Goal: Information Seeking & Learning: Learn about a topic

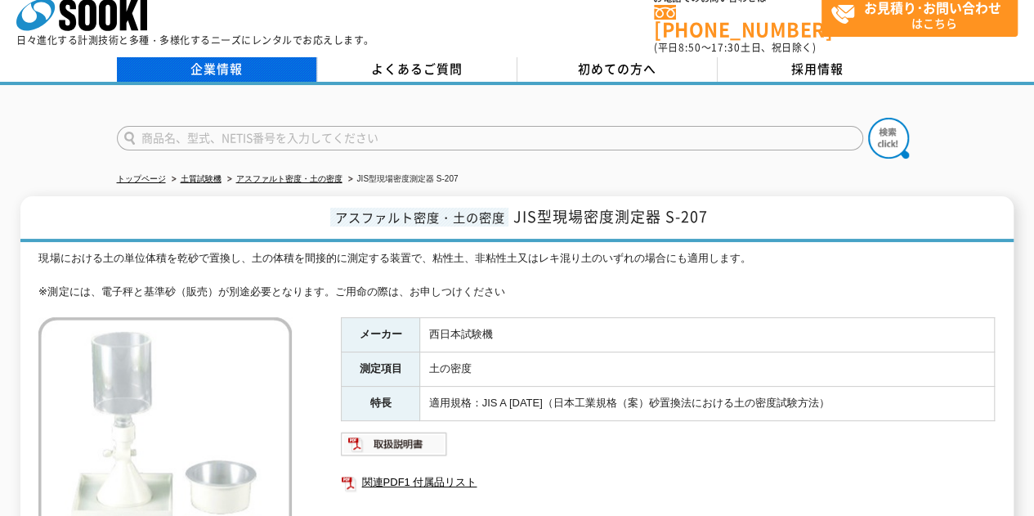
click at [160, 57] on link "企業情報" at bounding box center [217, 69] width 200 height 25
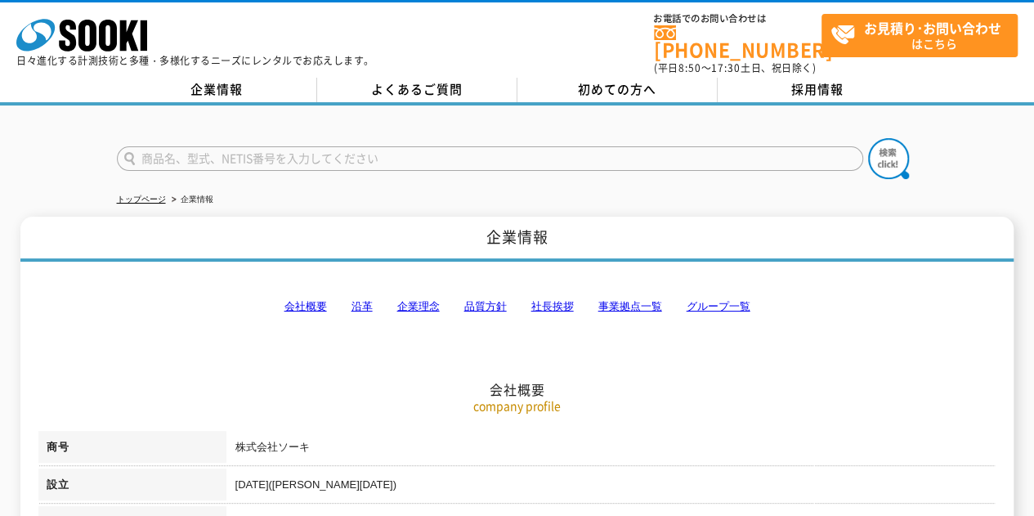
click at [250, 146] on input "text" at bounding box center [490, 158] width 746 height 25
click at [868, 138] on button at bounding box center [888, 158] width 41 height 41
click at [255, 146] on input "KS-175" at bounding box center [490, 158] width 746 height 25
type input "K"
click at [868, 138] on button at bounding box center [888, 158] width 41 height 41
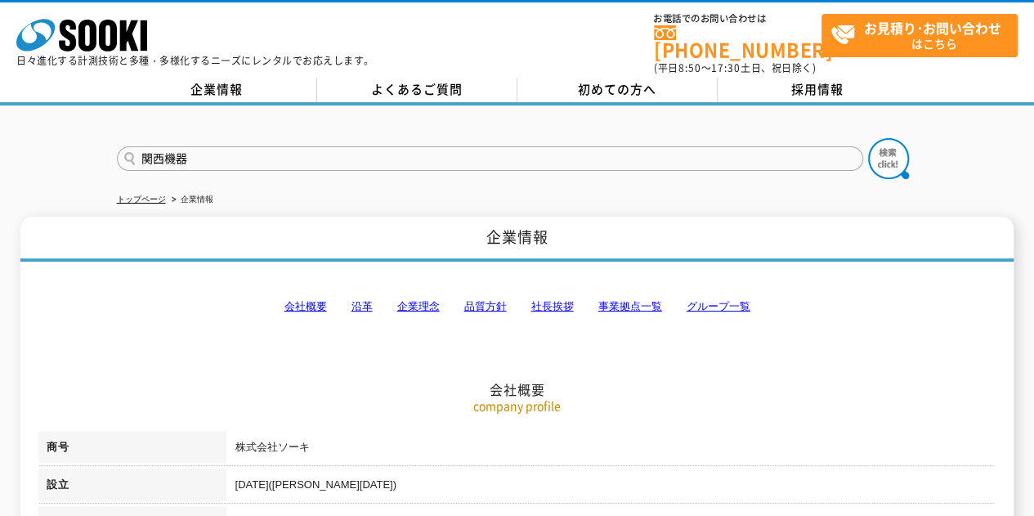
click at [248, 151] on input "関西機器" at bounding box center [490, 158] width 746 height 25
type input "関"
type input "突砂法"
click at [868, 138] on button at bounding box center [888, 158] width 41 height 41
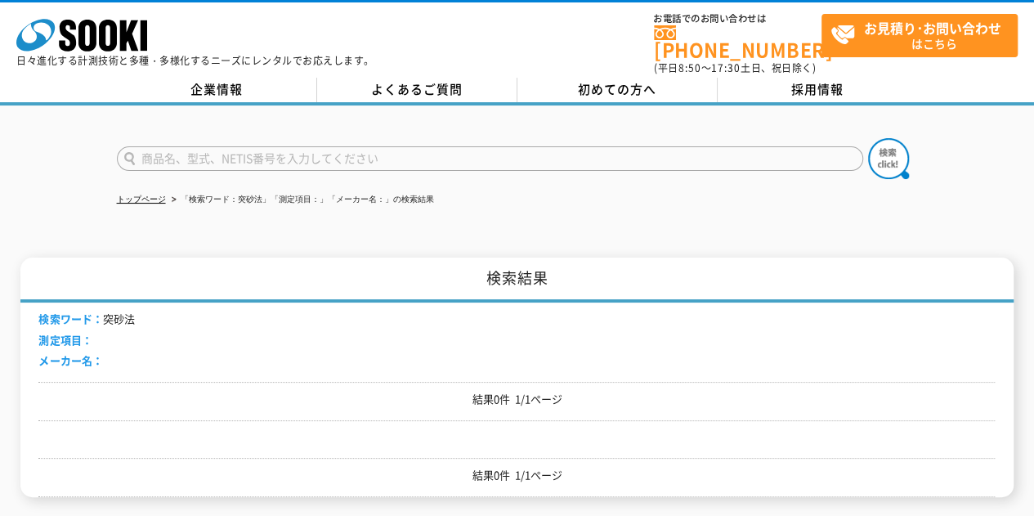
click at [213, 147] on input "text" at bounding box center [490, 158] width 746 height 25
type input "土"
click at [894, 148] on img at bounding box center [888, 158] width 41 height 41
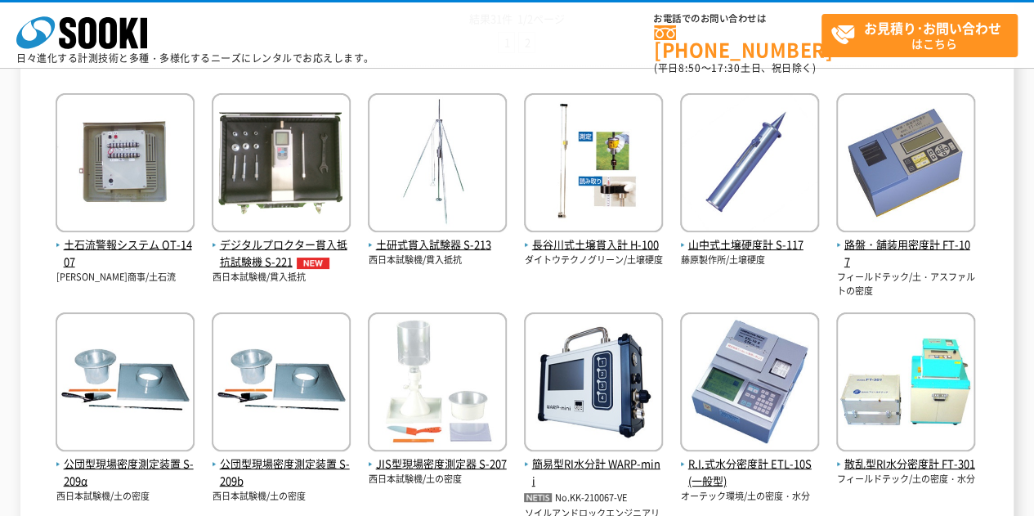
scroll to position [429, 0]
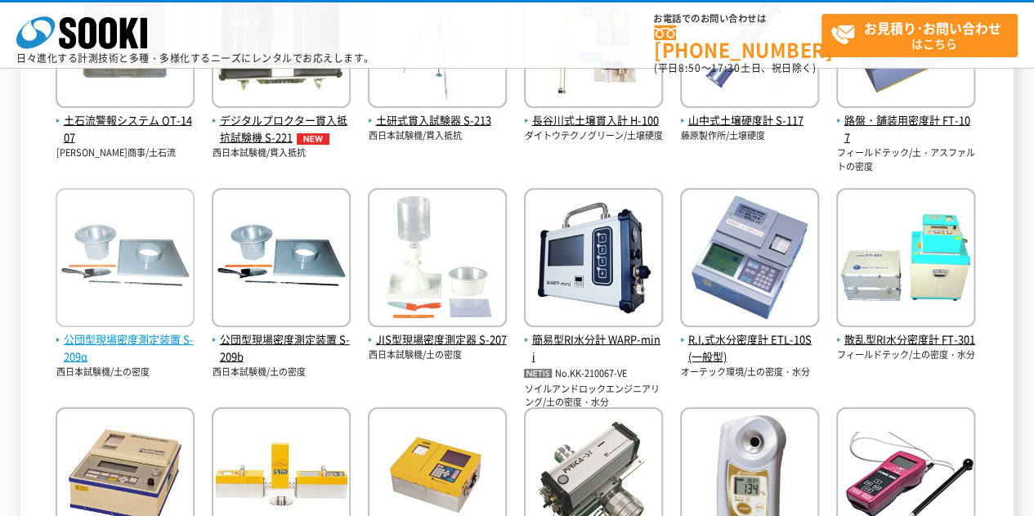
click at [131, 253] on img at bounding box center [125, 259] width 139 height 143
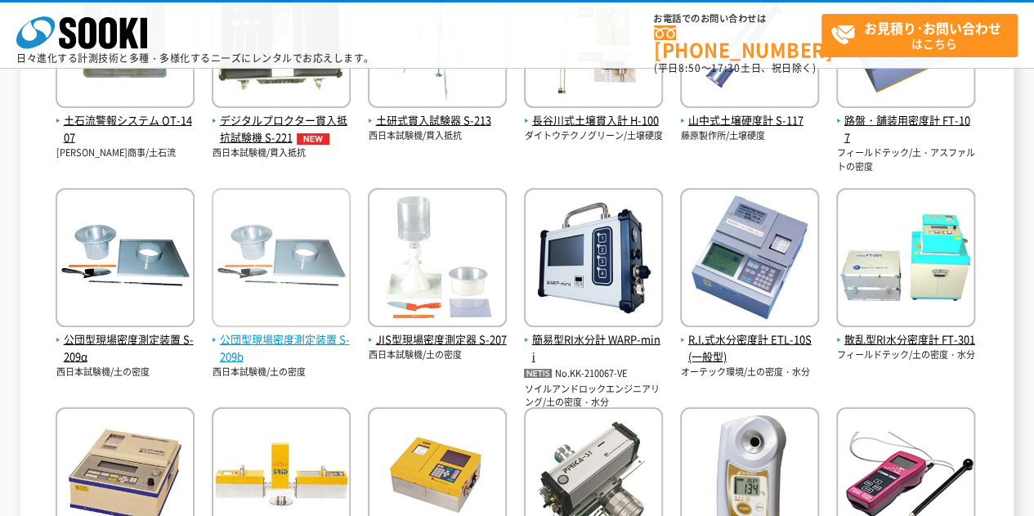
click at [267, 257] on img at bounding box center [281, 259] width 139 height 143
click at [266, 257] on img at bounding box center [281, 259] width 139 height 143
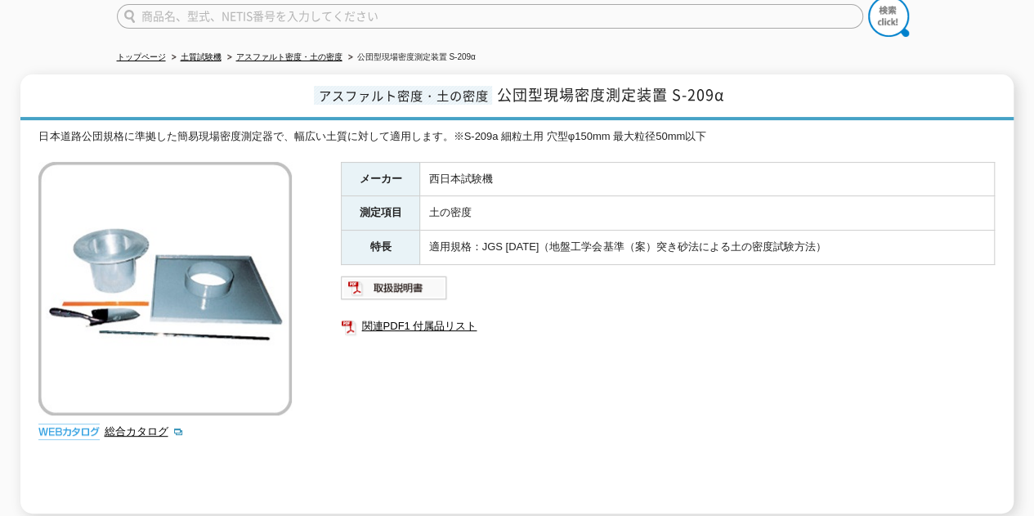
scroll to position [143, 0]
click at [132, 424] on link "総合カタログ" at bounding box center [144, 430] width 80 height 12
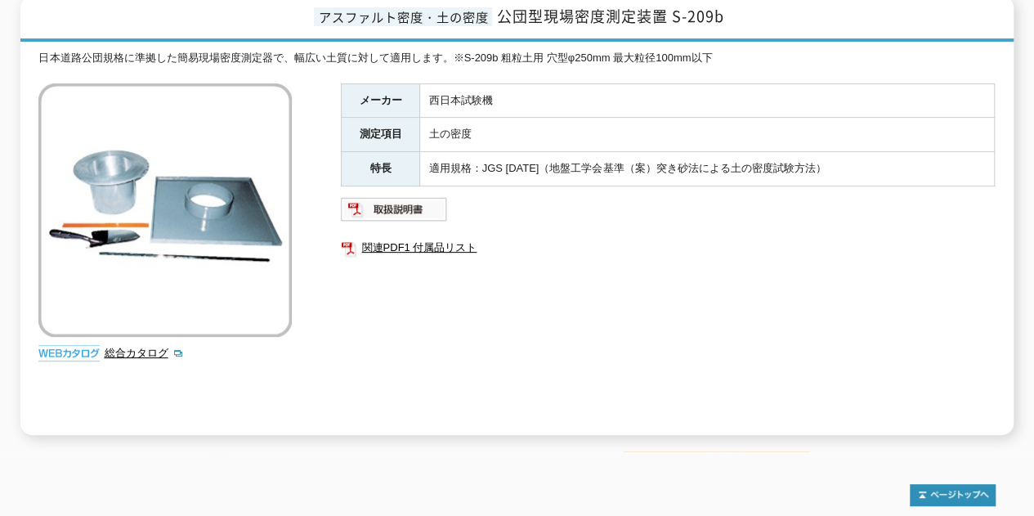
scroll to position [245, 0]
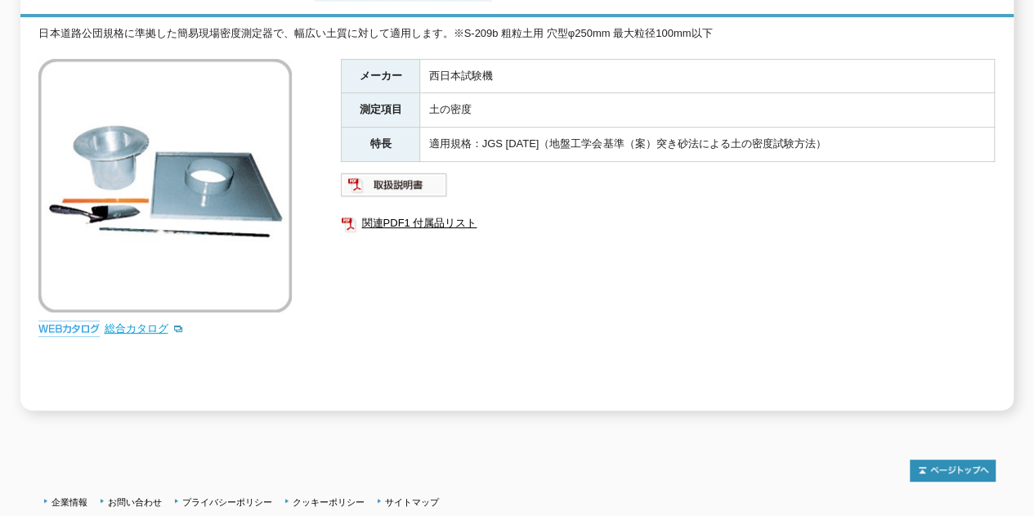
click at [156, 322] on link "総合カタログ" at bounding box center [144, 328] width 80 height 12
